Goal: Use online tool/utility: Utilize a website feature to perform a specific function

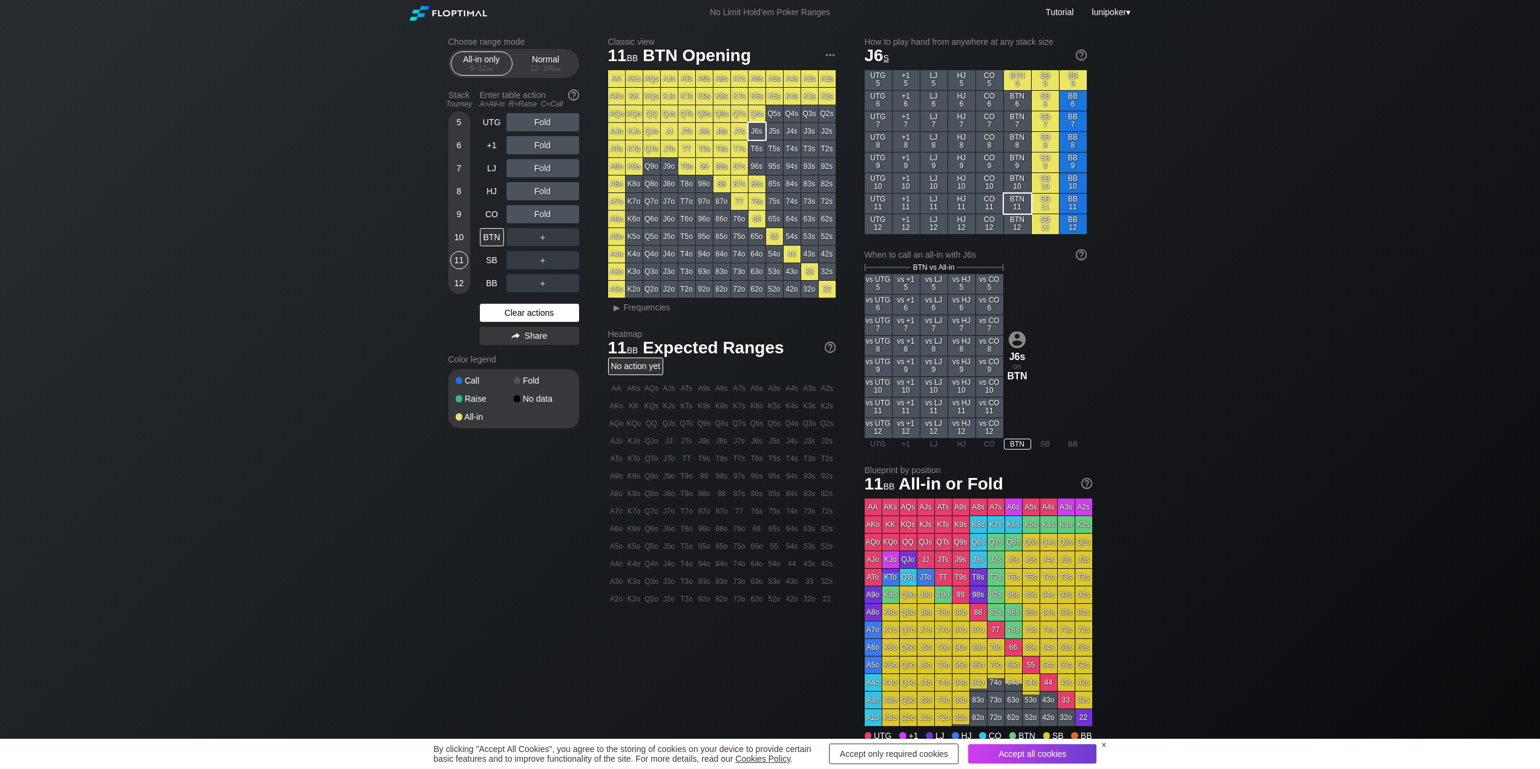
click at [527, 312] on div "Clear actions" at bounding box center [529, 313] width 99 height 18
click at [492, 234] on div "BTN" at bounding box center [492, 237] width 24 height 18
click at [615, 132] on div "AJo" at bounding box center [616, 131] width 17 height 17
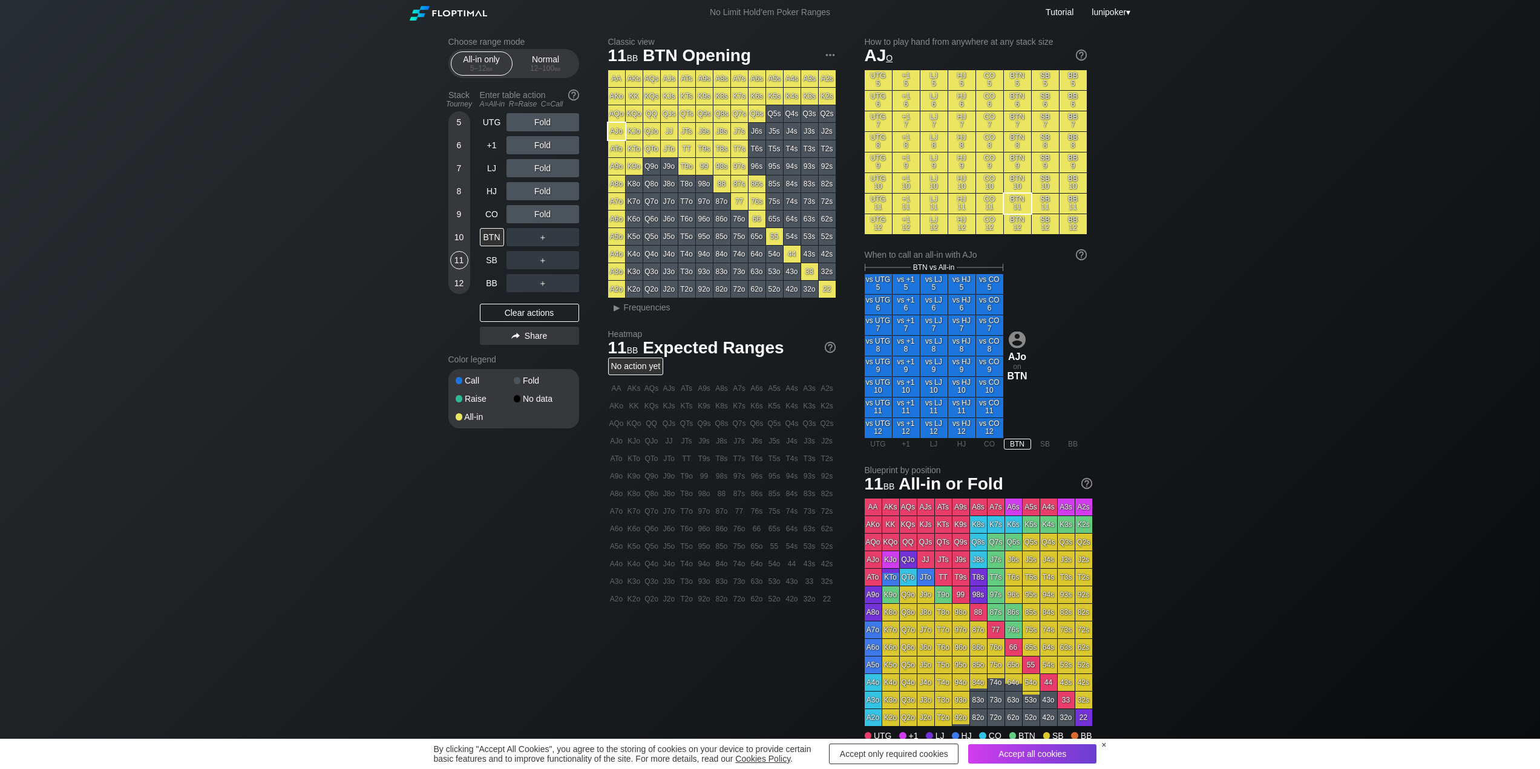
click at [590, 102] on div "Choose range mode All-in only 5 – 12 bb Normal 12 – 100 bb Stack Tourney Enter …" at bounding box center [523, 240] width 150 height 407
click at [567, 145] on div "C ✕" at bounding box center [568, 145] width 24 height 18
click at [567, 144] on div "C ✕" at bounding box center [568, 145] width 24 height 18
click at [586, 211] on div "Choose range mode All-in only 5 – 12 bb Normal 12 – 100 bb Stack Tourney Enter …" at bounding box center [523, 240] width 150 height 407
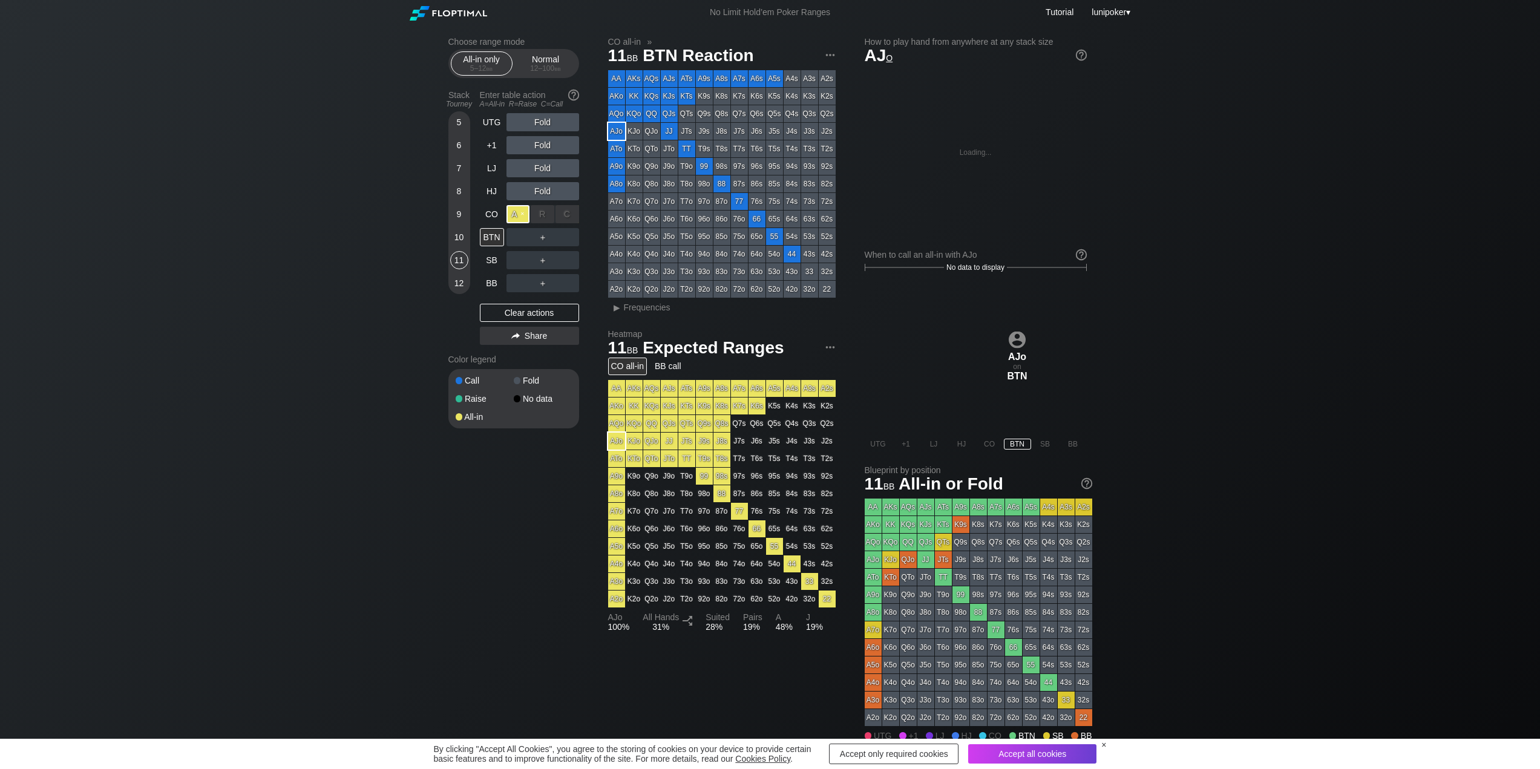
click at [513, 215] on div "A ✕" at bounding box center [519, 214] width 24 height 18
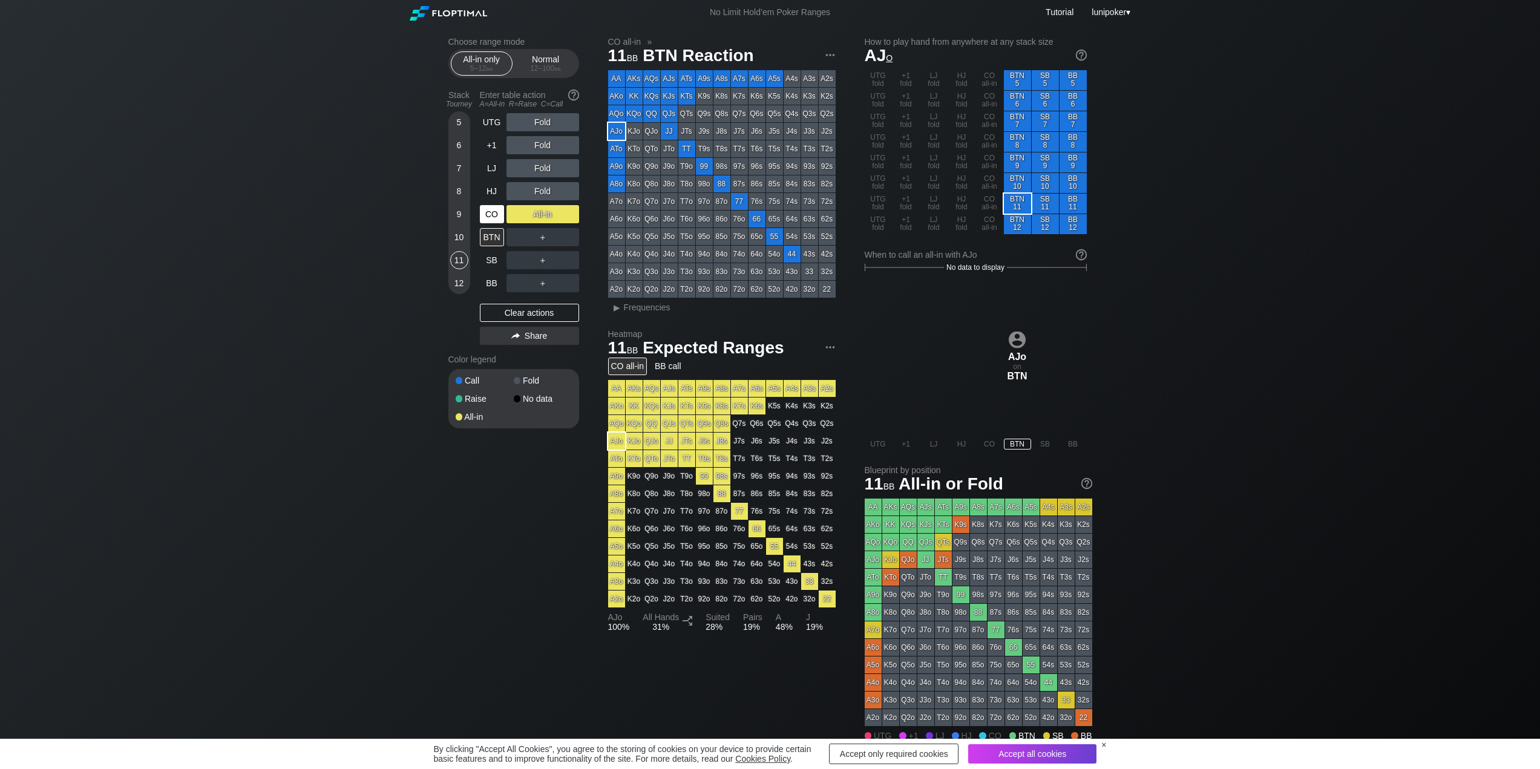
click at [490, 214] on div "CO" at bounding box center [492, 214] width 24 height 18
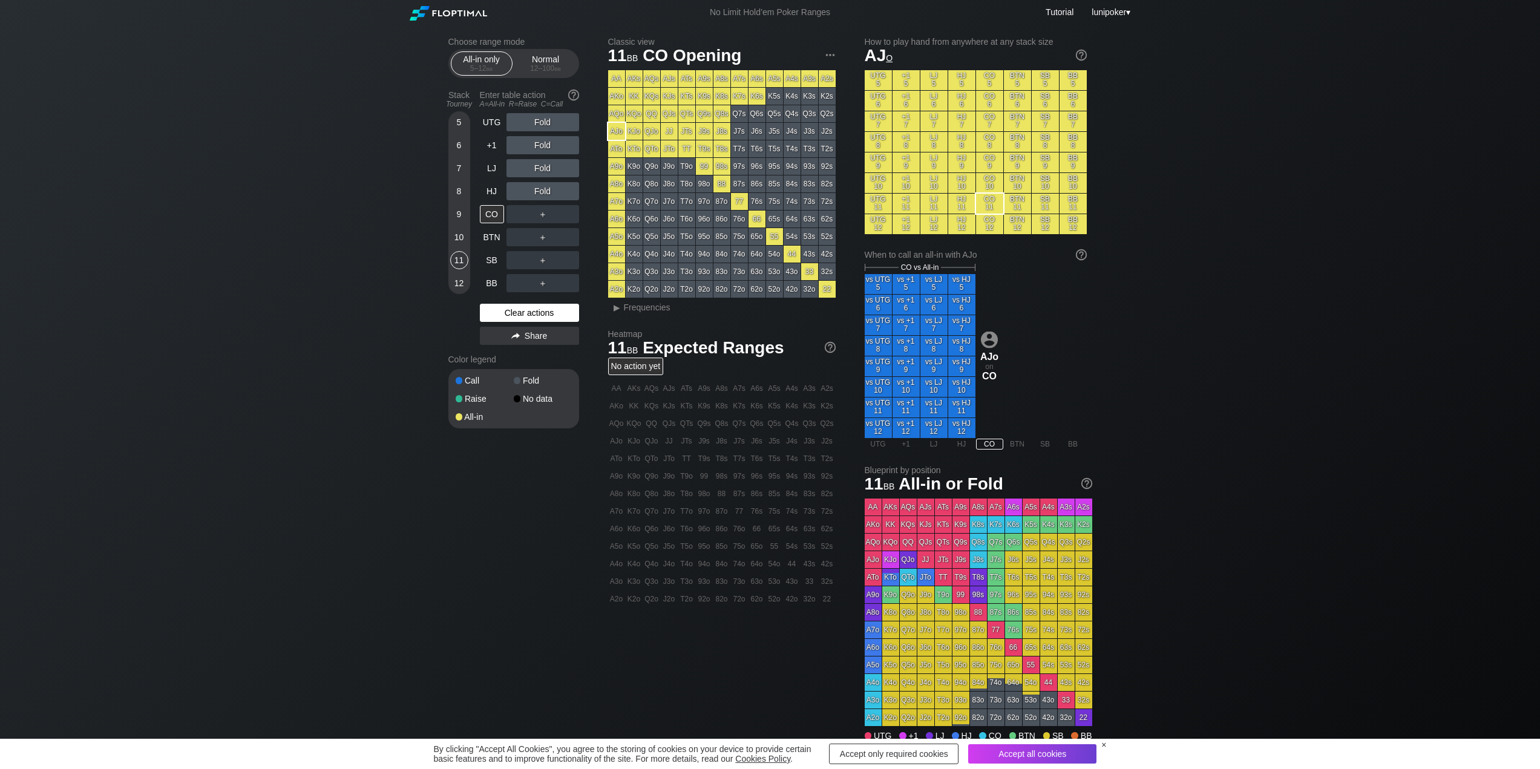
click at [533, 309] on div "Clear actions" at bounding box center [529, 313] width 99 height 18
